Goal: Submit feedback/report problem: Leave review/rating

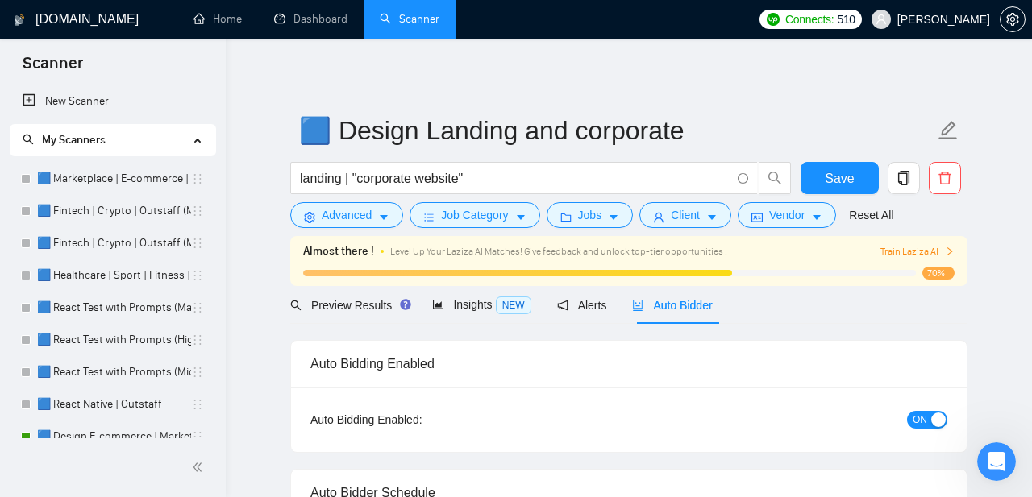
scroll to position [190, 0]
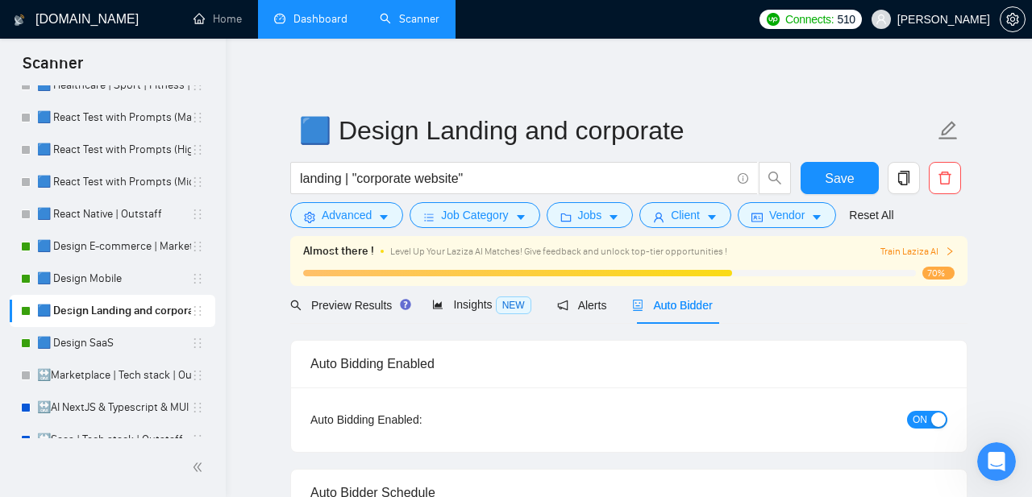
click at [310, 23] on link "Dashboard" at bounding box center [310, 19] width 73 height 14
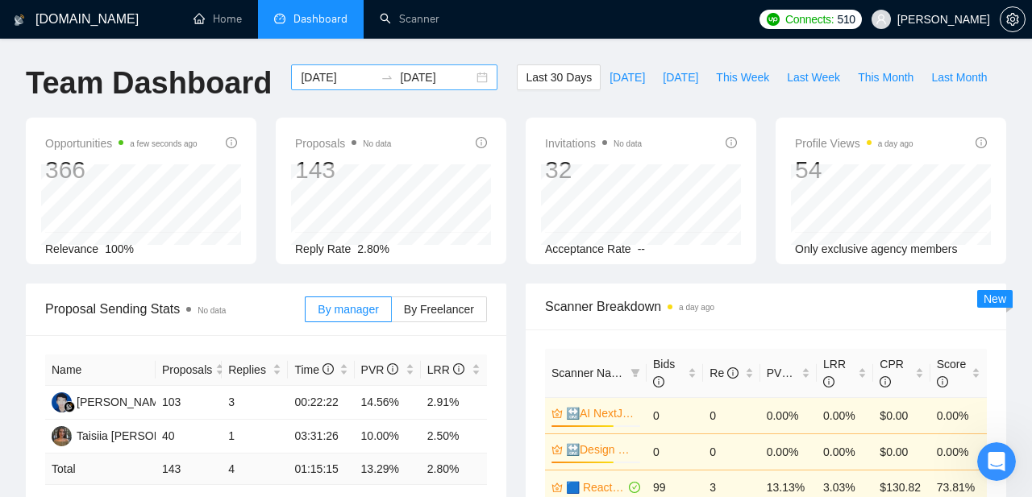
click at [467, 77] on div "[DATE] [DATE]" at bounding box center [394, 77] width 206 height 26
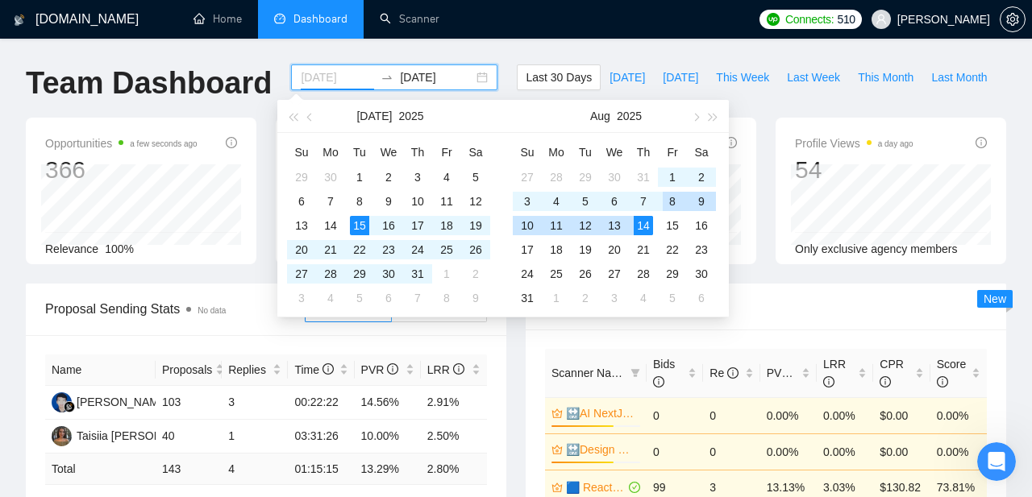
type input "[DATE]"
click at [642, 224] on div "14" at bounding box center [643, 225] width 19 height 19
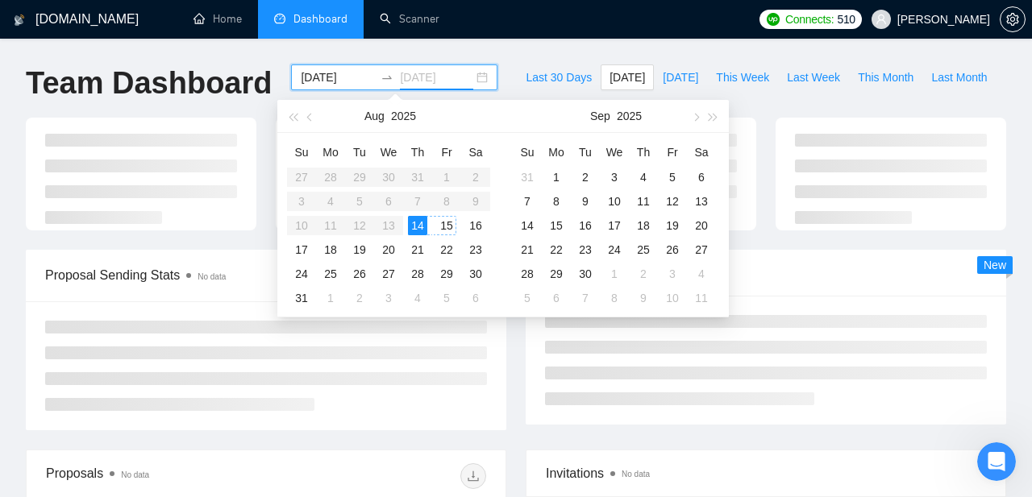
type input "[DATE]"
click at [419, 227] on div "14" at bounding box center [417, 225] width 19 height 19
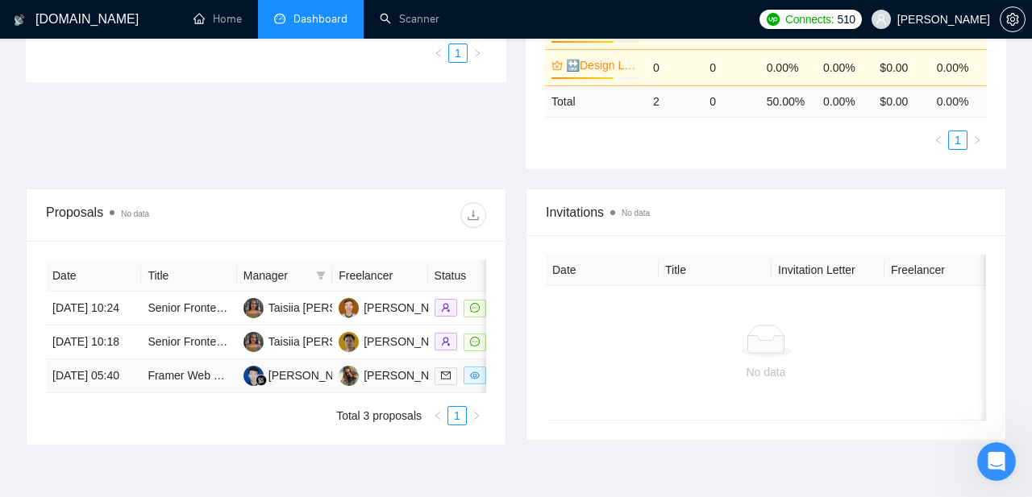
scroll to position [420, 0]
click at [321, 275] on icon "filter" at bounding box center [321, 276] width 9 height 8
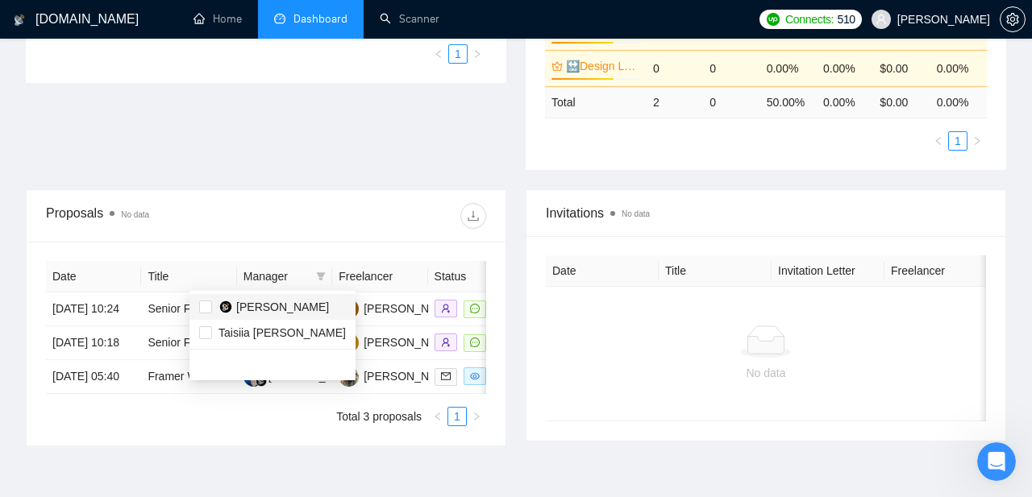
click at [217, 310] on span "[PERSON_NAME]" at bounding box center [270, 307] width 117 height 18
checkbox input "true"
click at [256, 226] on div "Proposals No data" at bounding box center [156, 216] width 220 height 26
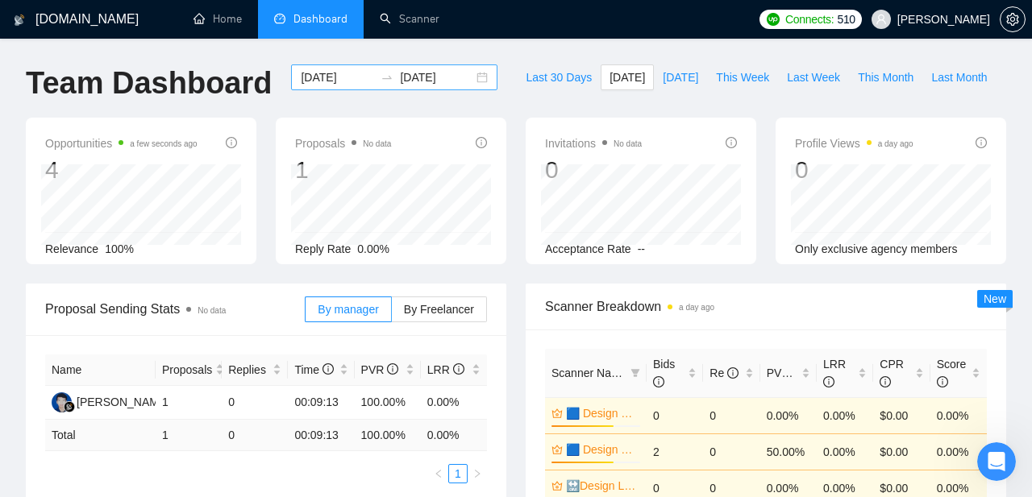
click at [469, 76] on div "[DATE] [DATE]" at bounding box center [394, 77] width 206 height 26
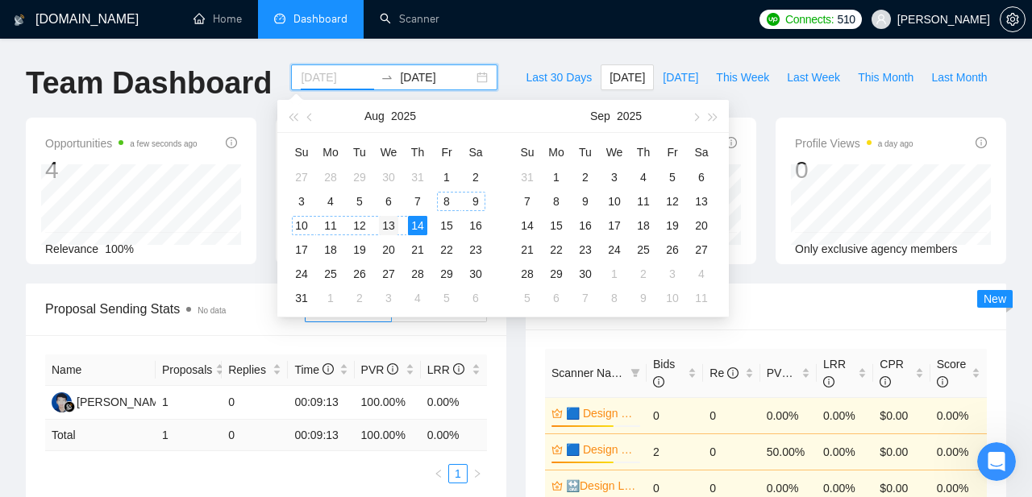
type input "[DATE]"
click at [391, 228] on div "13" at bounding box center [388, 225] width 19 height 19
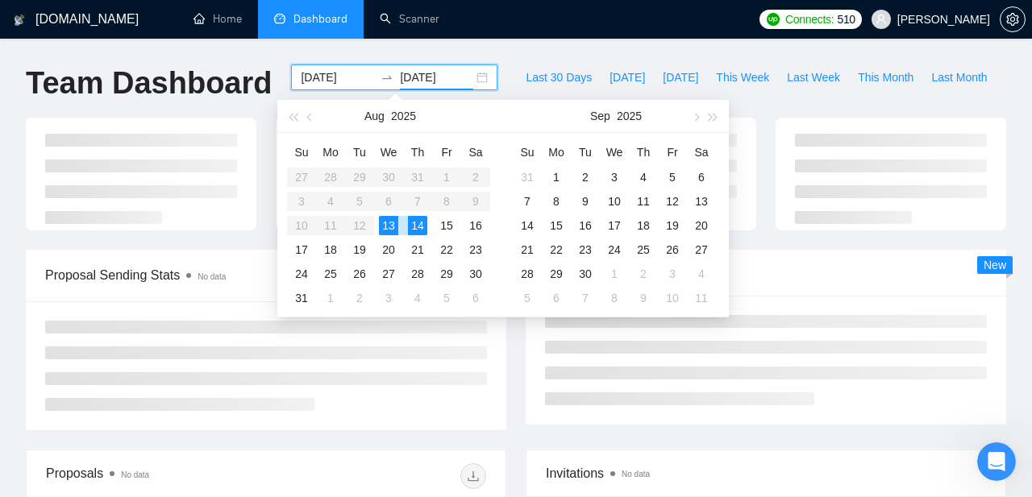
click at [391, 228] on div "13" at bounding box center [388, 225] width 19 height 19
type input "[DATE]"
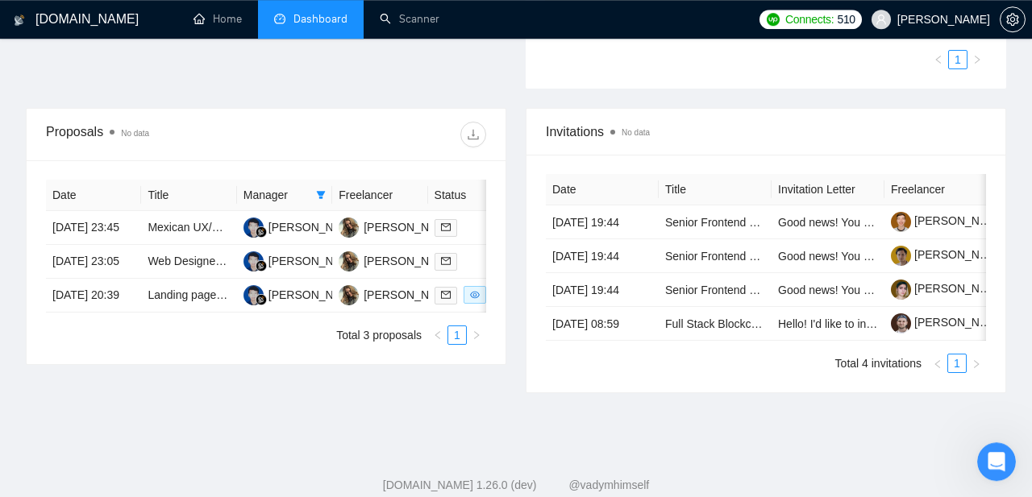
scroll to position [575, 0]
click at [178, 231] on link "Mexican UX/UI Designer & Copy Localizer for Visa Application Landing Page" at bounding box center [340, 226] width 384 height 13
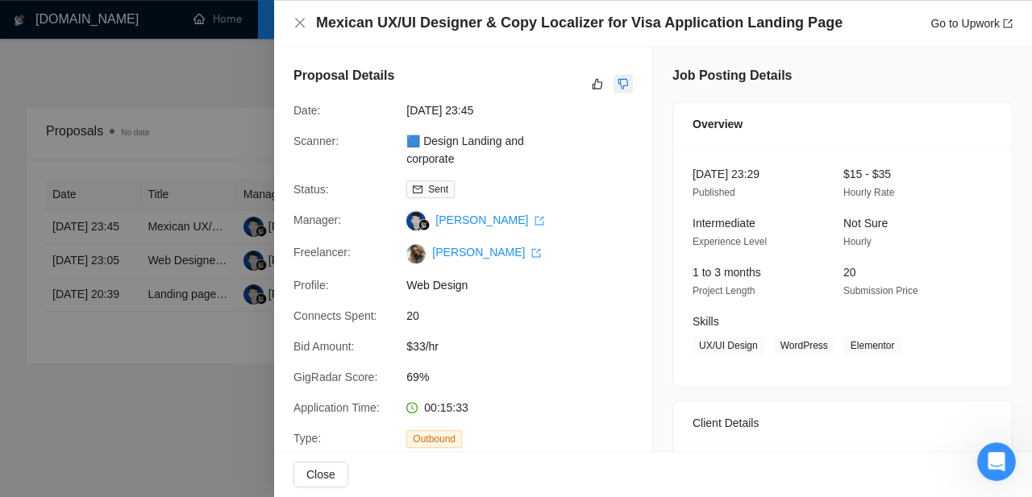
click at [621, 80] on icon "dislike" at bounding box center [623, 84] width 10 height 10
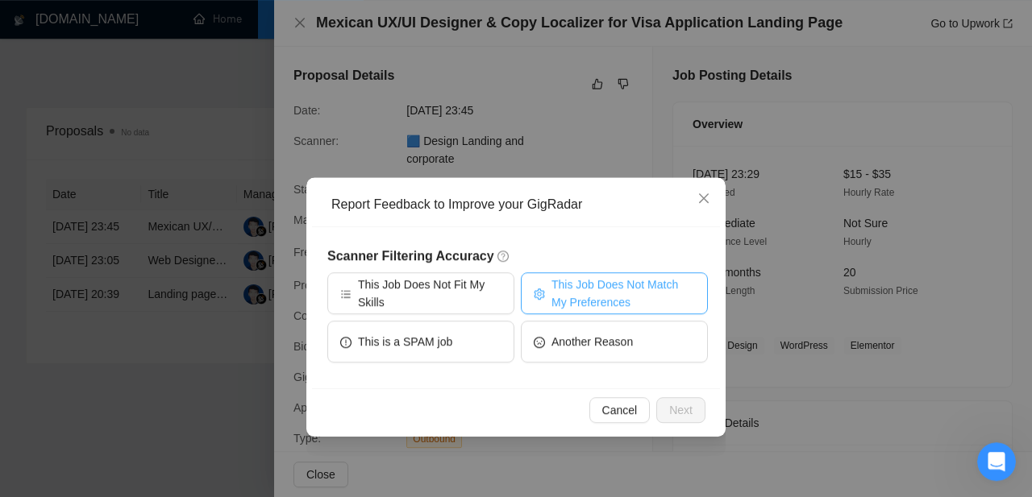
click at [571, 299] on span "This Job Does Not Match My Preferences" at bounding box center [622, 293] width 143 height 35
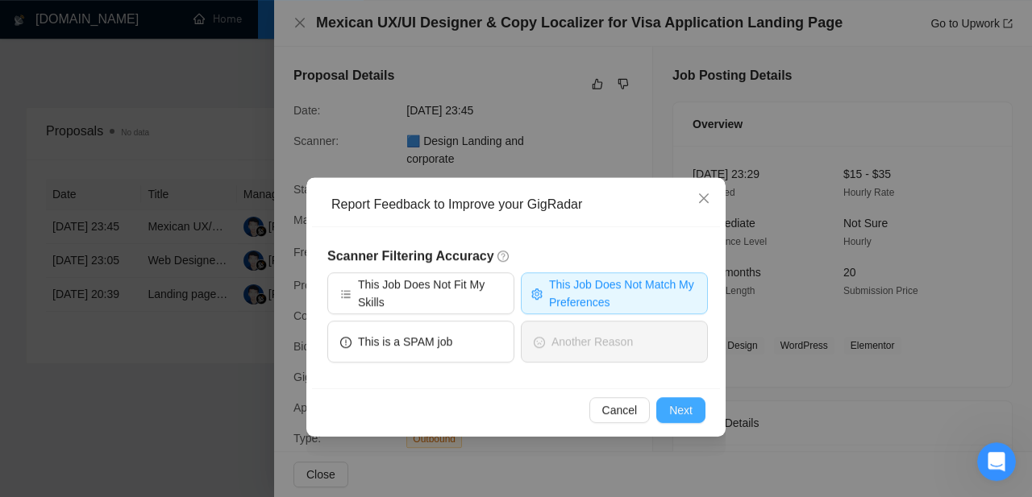
click at [679, 406] on span "Next" at bounding box center [680, 410] width 23 height 18
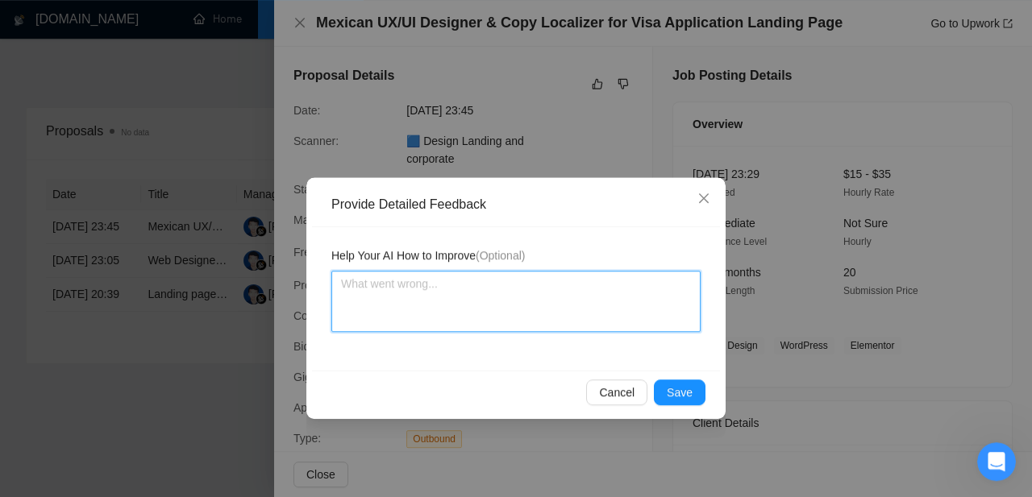
click at [441, 303] on textarea at bounding box center [515, 301] width 369 height 61
paste textarea "Don’t apply to roles requiring native Mexican Spanish and localized UX/UI desig…"
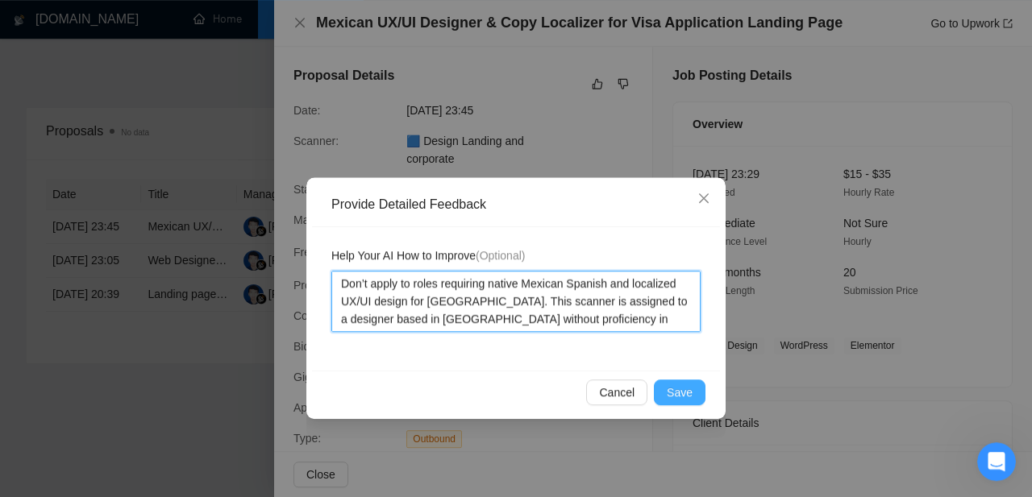
type textarea "Don’t apply to roles requiring native Mexican Spanish and localized UX/UI desig…"
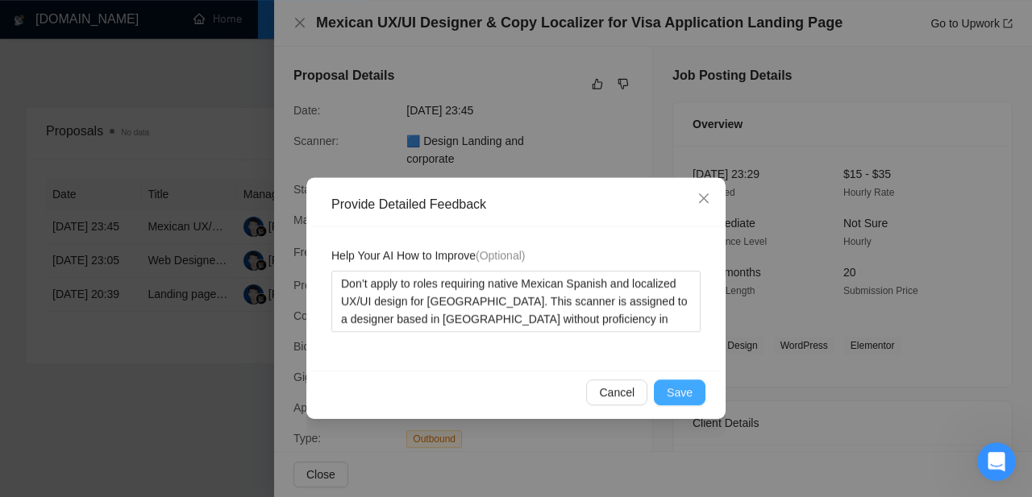
click at [682, 393] on span "Save" at bounding box center [680, 393] width 26 height 18
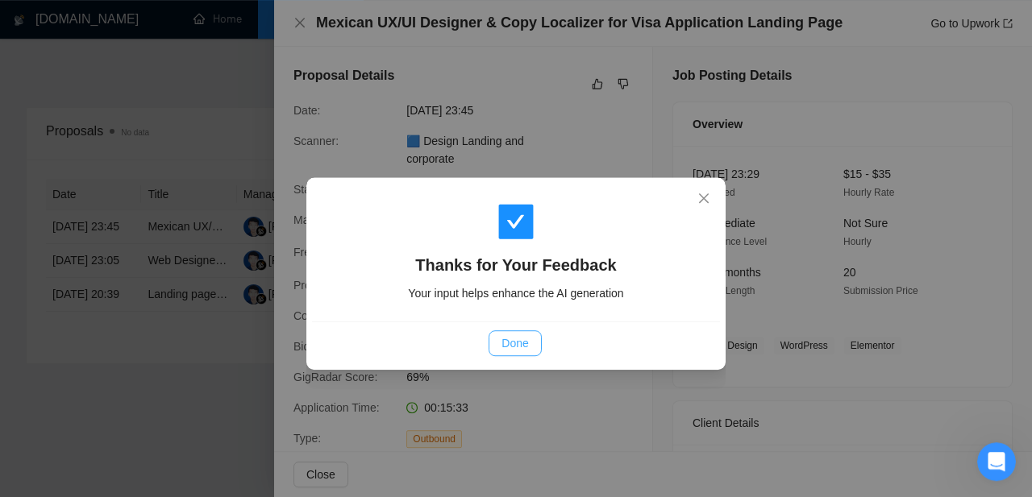
click at [513, 348] on span "Done" at bounding box center [514, 344] width 27 height 18
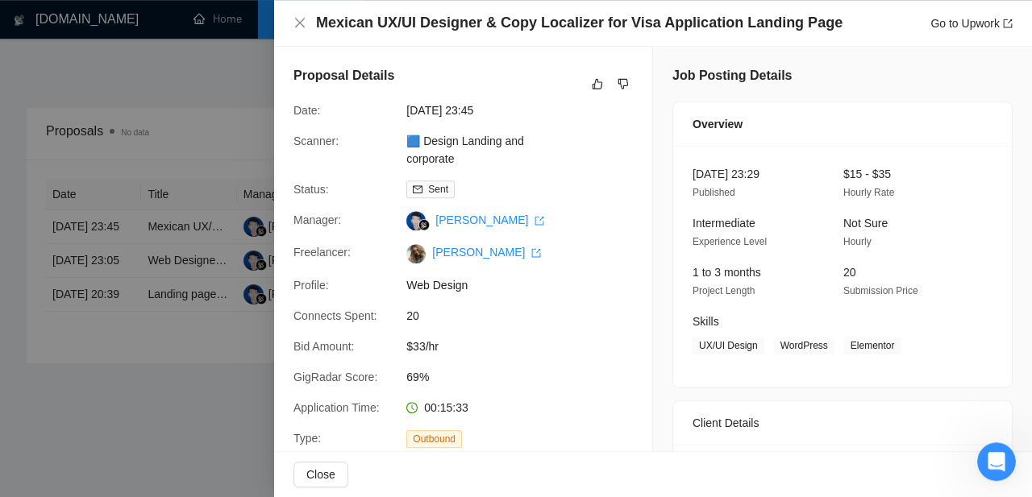
click at [165, 320] on div at bounding box center [516, 248] width 1032 height 497
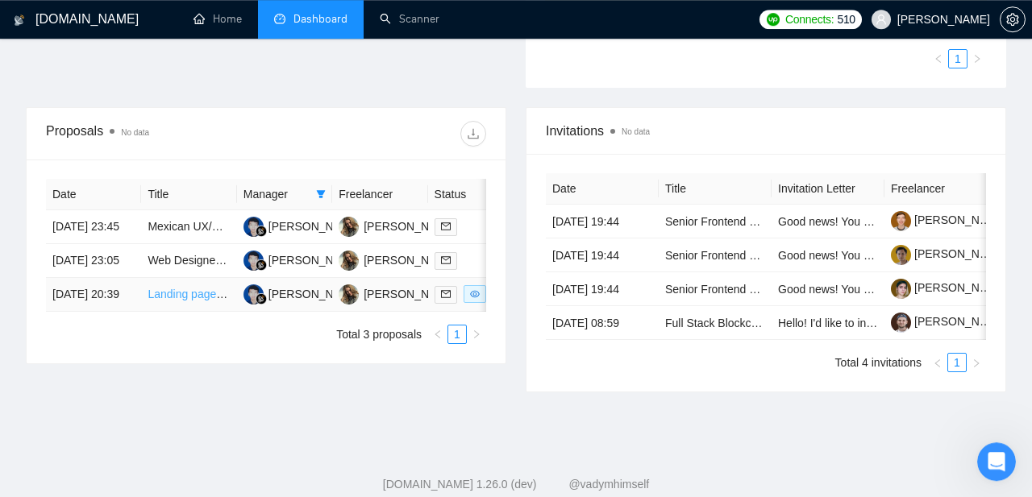
click at [177, 301] on link "Landing pages builder based on AI" at bounding box center [235, 294] width 174 height 13
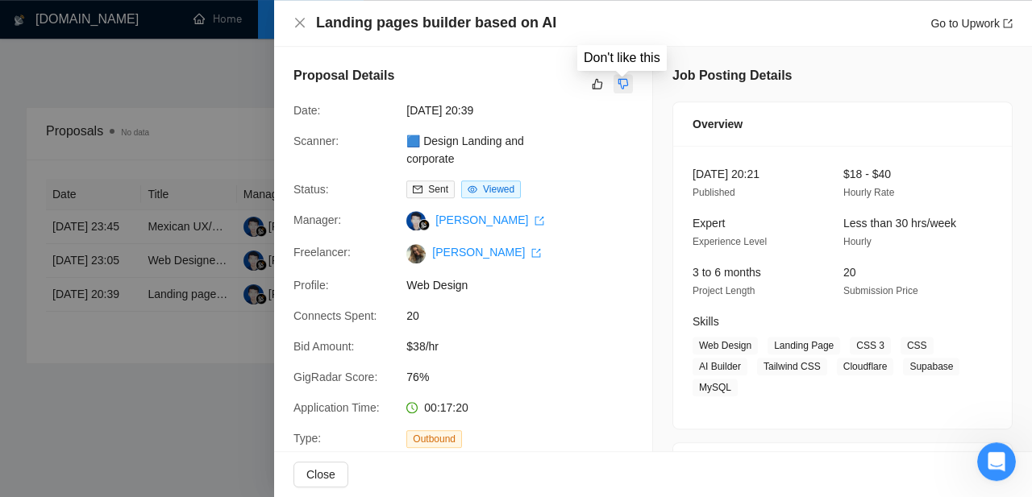
click at [617, 81] on button "button" at bounding box center [622, 83] width 19 height 19
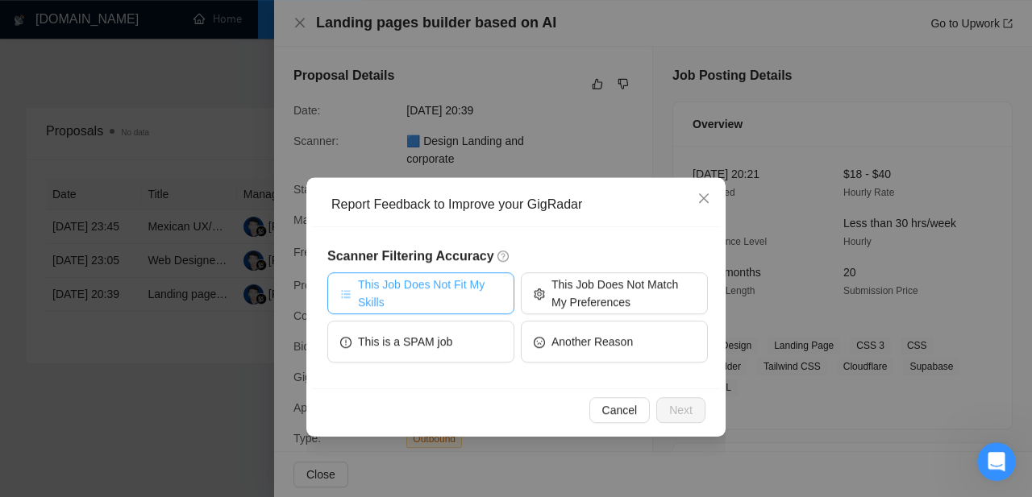
click at [447, 293] on span "This Job Does Not Fit My Skills" at bounding box center [429, 293] width 143 height 35
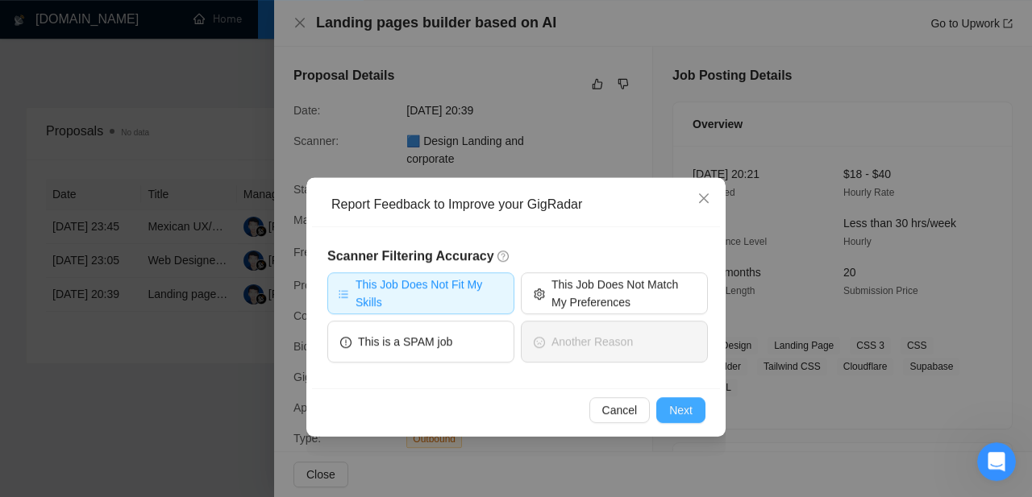
click at [678, 416] on span "Next" at bounding box center [680, 410] width 23 height 18
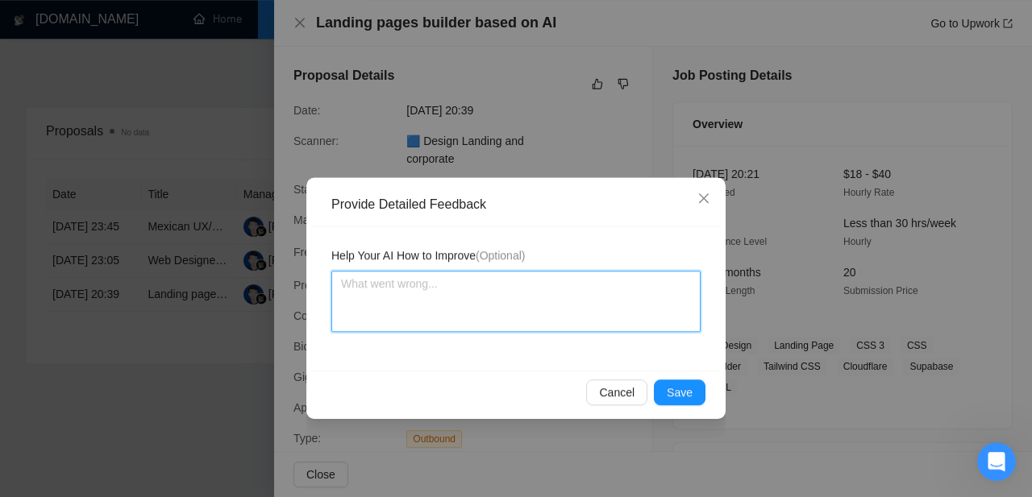
click at [418, 287] on textarea at bounding box center [515, 301] width 369 height 61
paste textarea "Don’t apply to jobs that involve programming or development work. This scanner …"
type textarea "Don’t apply to jobs that involve programming or development work. This scanner …"
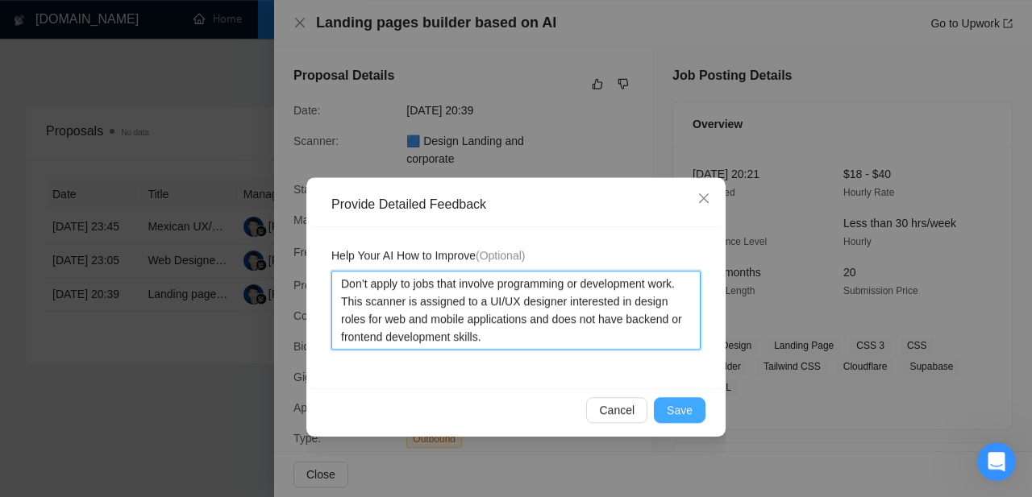
type textarea "Don’t apply to jobs that involve programming or development work. This scanner …"
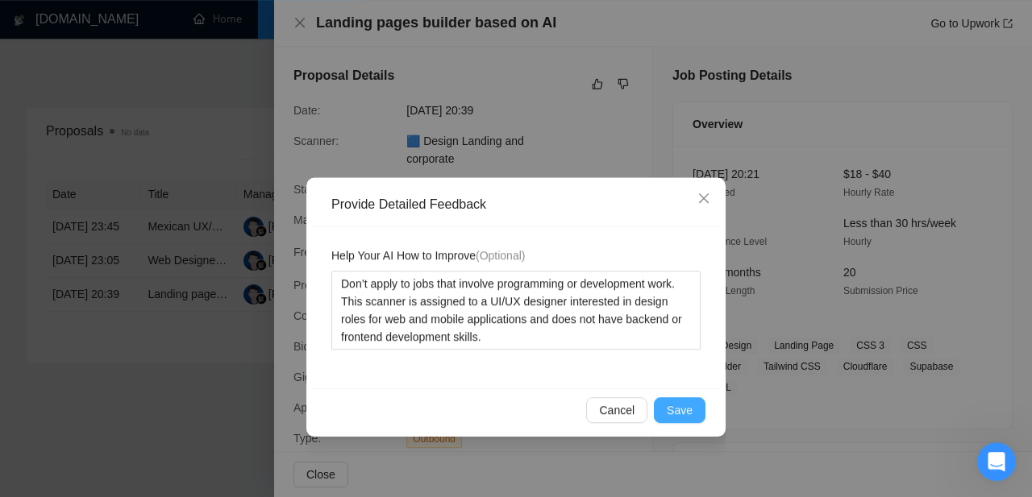
click at [680, 412] on span "Save" at bounding box center [680, 410] width 26 height 18
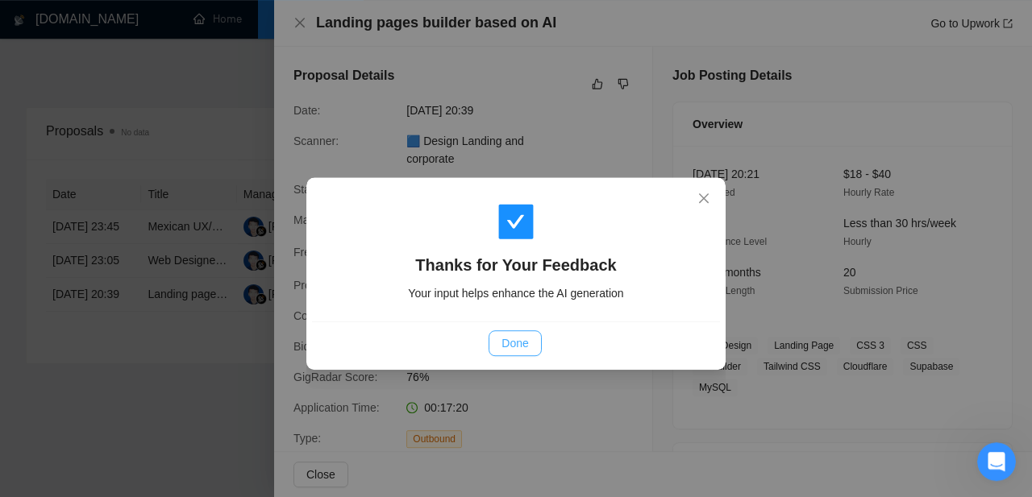
click at [513, 340] on span "Done" at bounding box center [514, 344] width 27 height 18
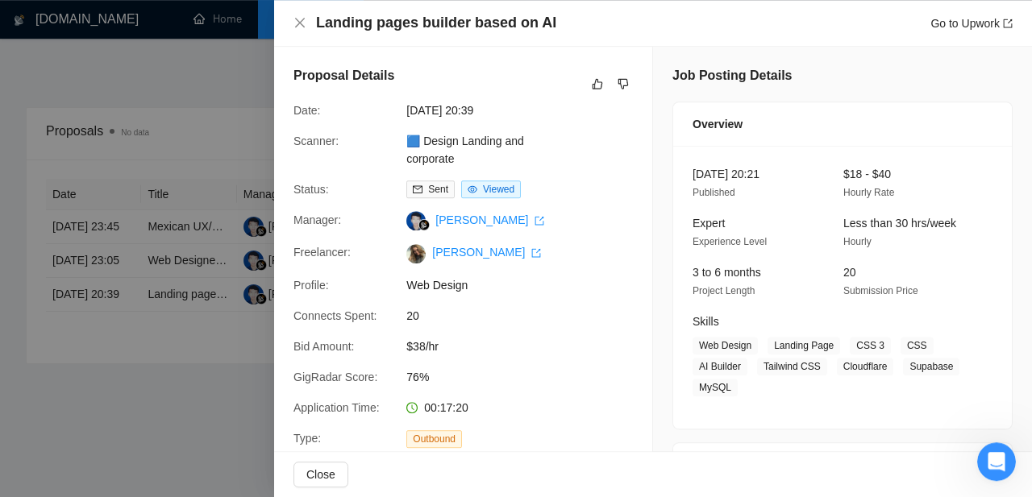
click at [215, 334] on div at bounding box center [516, 248] width 1032 height 497
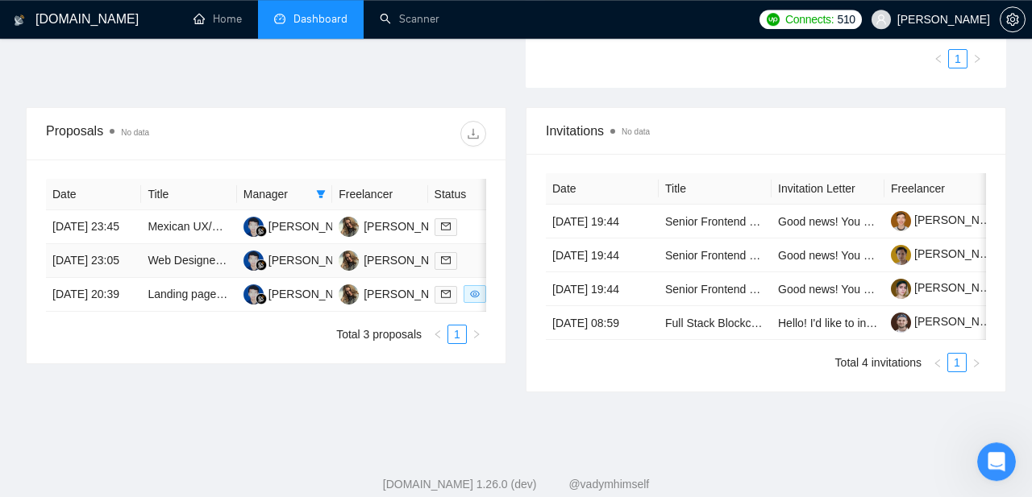
click at [172, 273] on td "Web Designer Specializing in B2B SaaS Websites" at bounding box center [188, 261] width 95 height 34
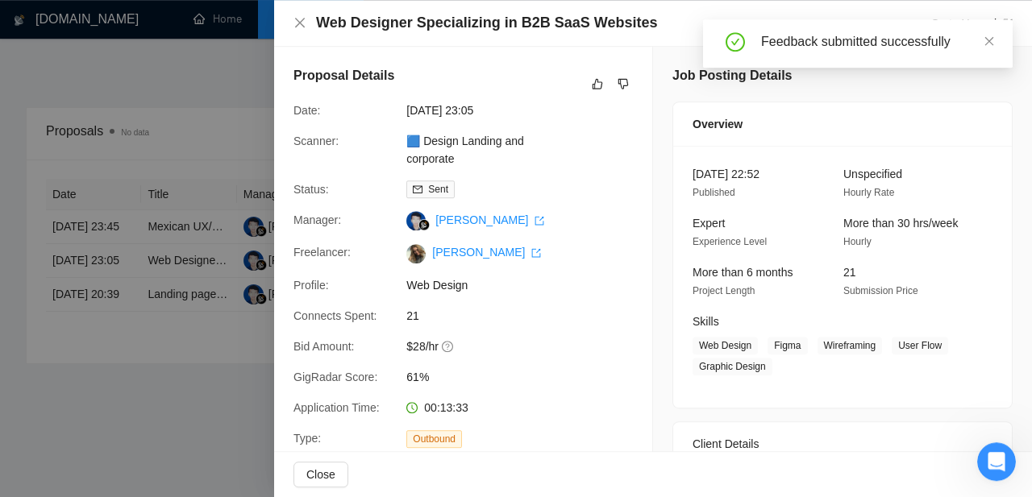
click at [194, 285] on div at bounding box center [516, 248] width 1032 height 497
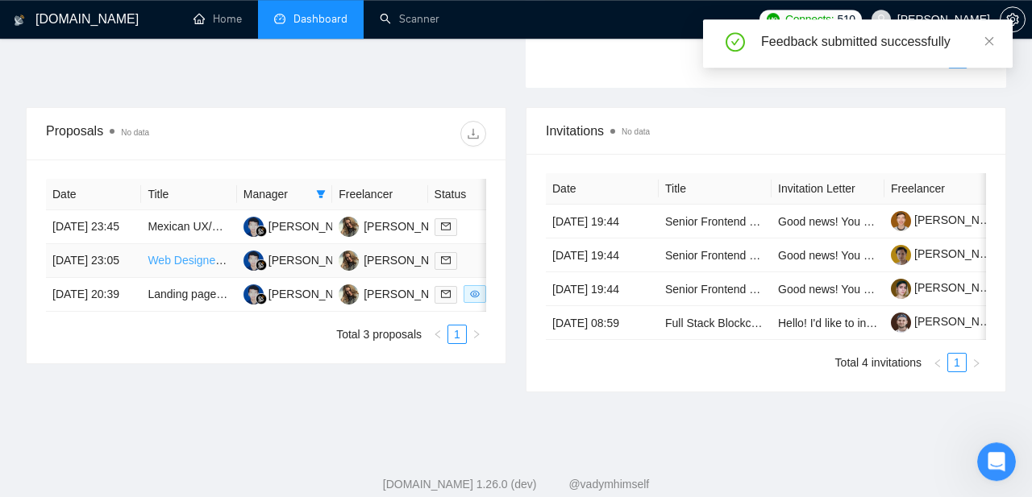
click at [185, 267] on link "Web Designer Specializing in B2B SaaS Websites" at bounding box center [273, 260] width 251 height 13
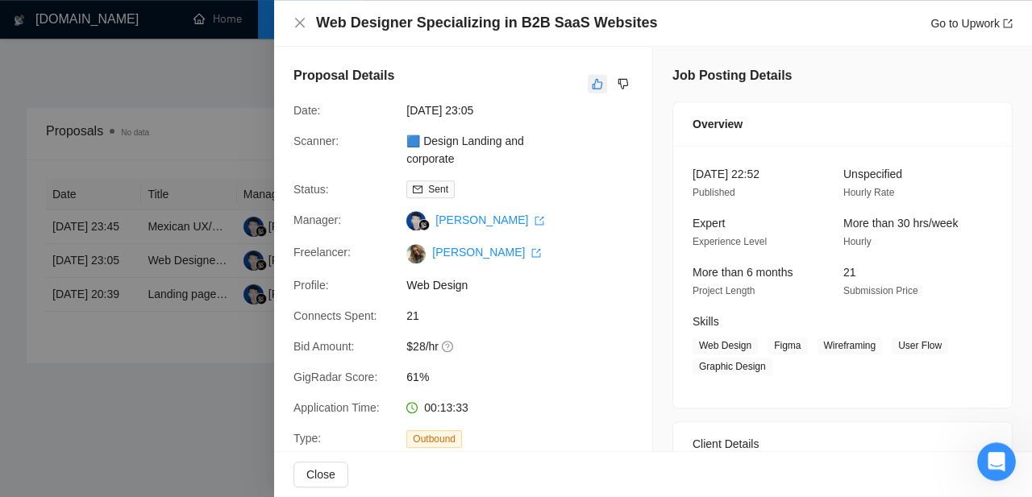
click at [599, 78] on icon "like" at bounding box center [597, 83] width 11 height 13
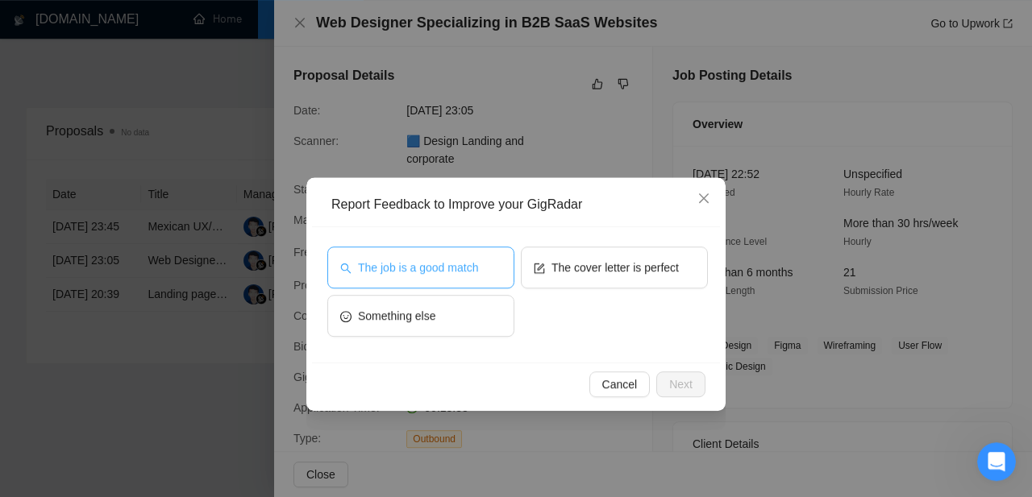
click at [452, 272] on span "The job is a good match" at bounding box center [418, 268] width 120 height 18
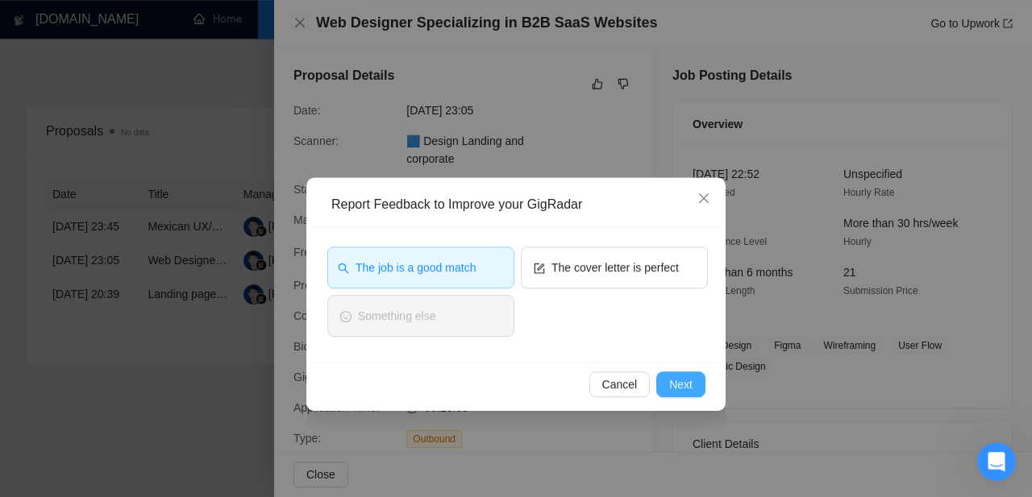
click at [688, 383] on span "Next" at bounding box center [680, 385] width 23 height 18
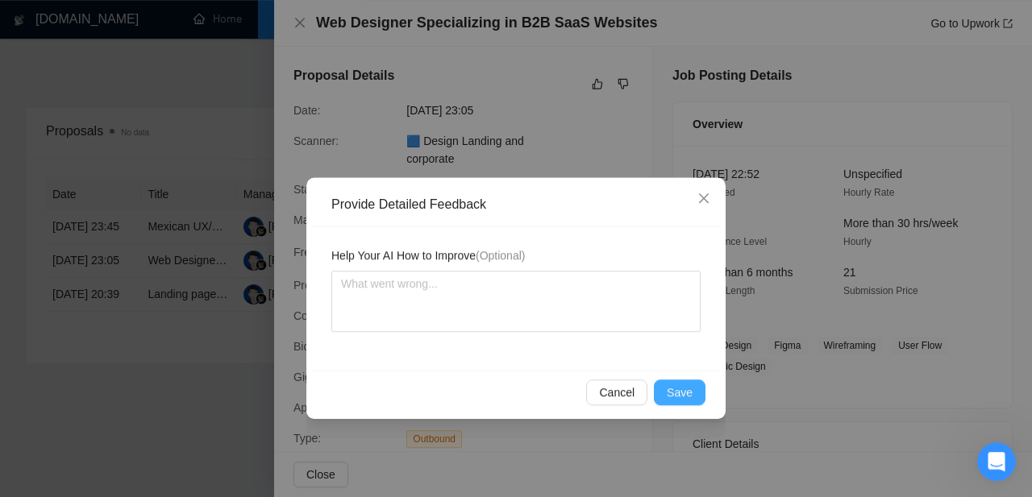
click at [675, 384] on button "Save" at bounding box center [680, 393] width 52 height 26
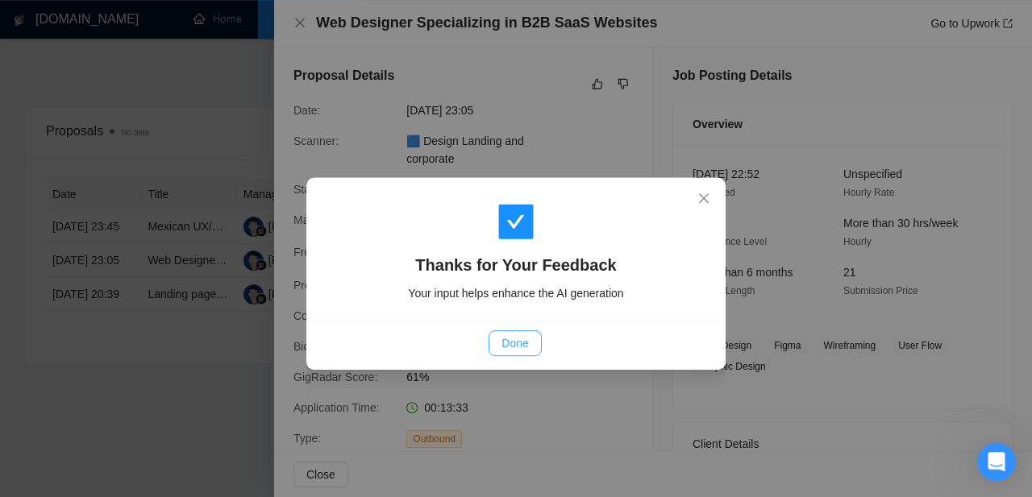
click at [527, 347] on span "Done" at bounding box center [514, 344] width 27 height 18
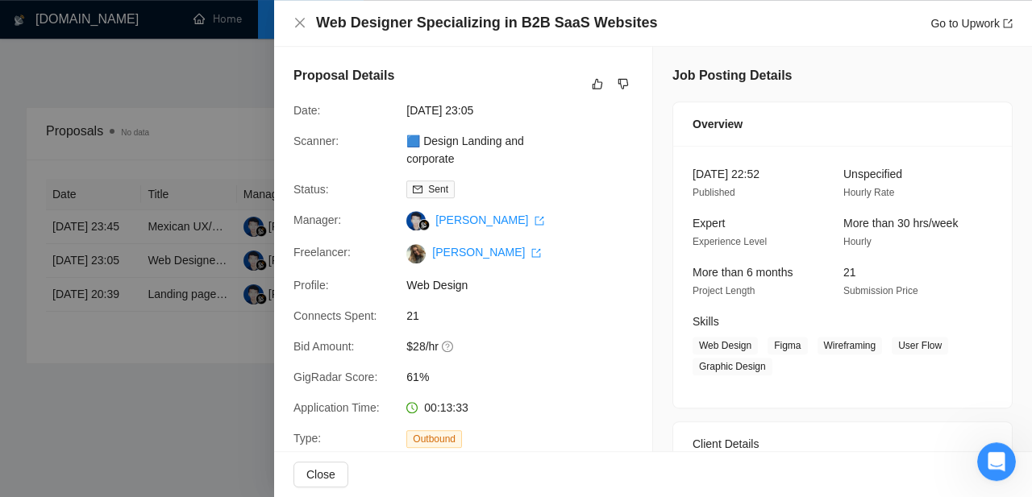
click at [195, 173] on div at bounding box center [516, 248] width 1032 height 497
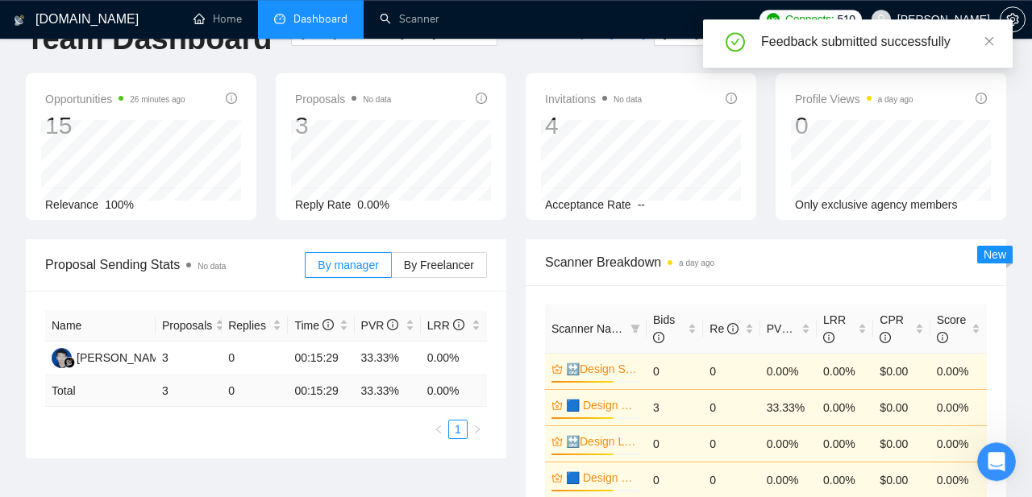
scroll to position [0, 0]
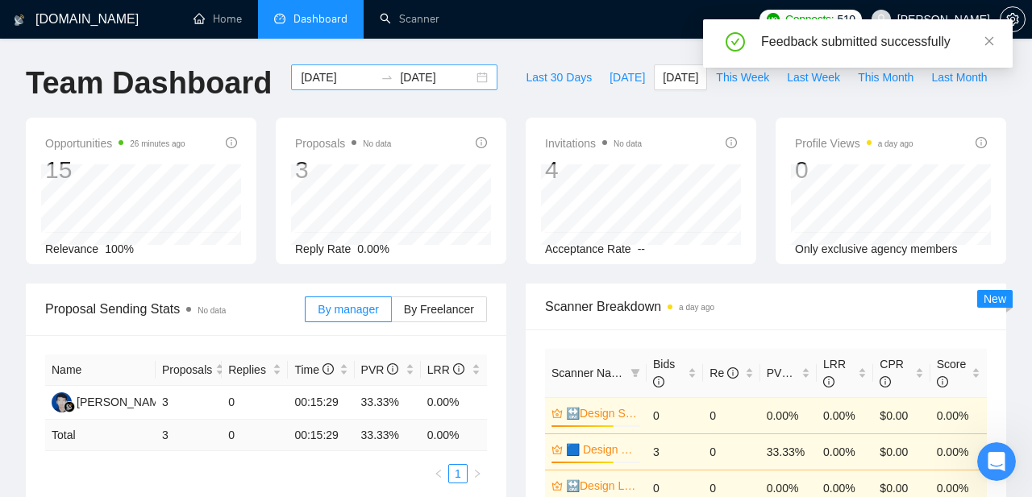
click at [472, 78] on div "[DATE] [DATE]" at bounding box center [394, 77] width 206 height 26
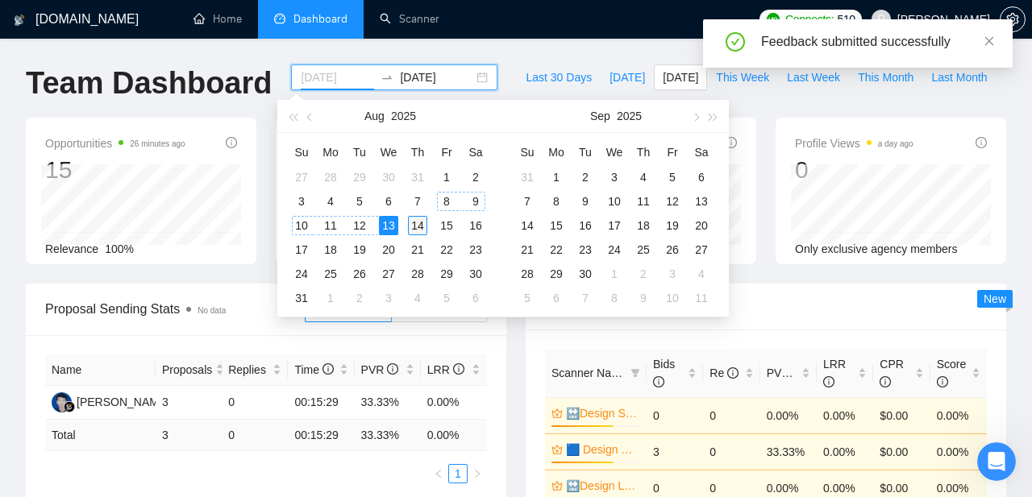
type input "[DATE]"
click at [417, 226] on div "14" at bounding box center [417, 225] width 19 height 19
type input "[DATE]"
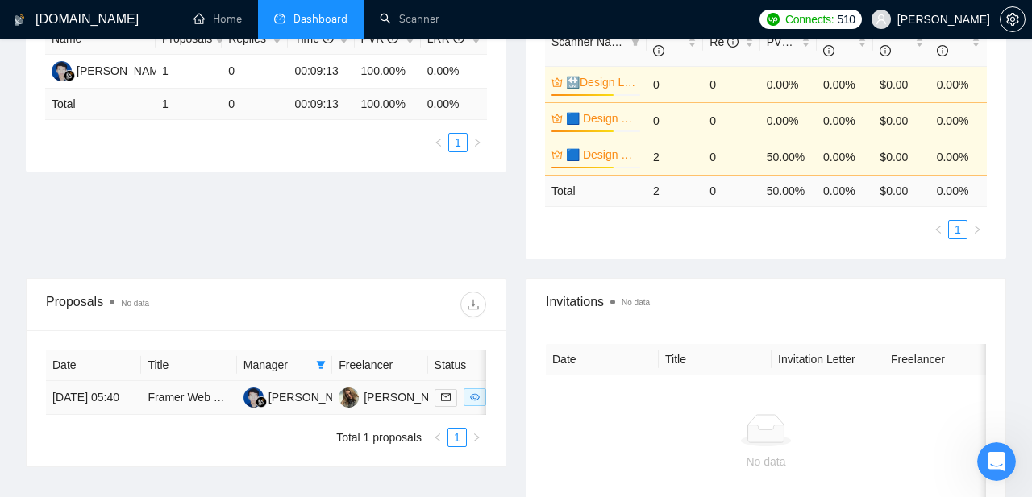
scroll to position [480, 0]
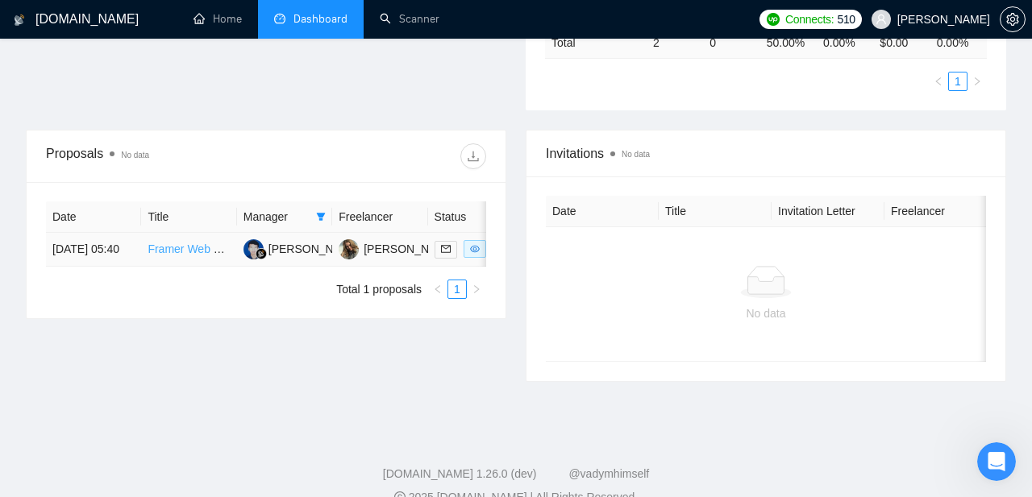
click at [184, 256] on link "Framer Web Designer/Developer – Modern Flower/Florist store Website" at bounding box center [327, 249] width 359 height 13
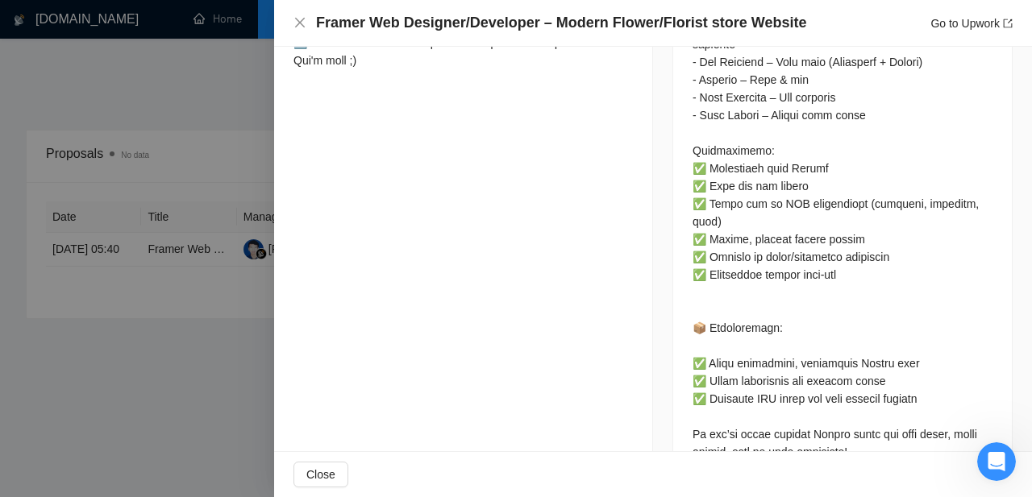
scroll to position [1153, 0]
